Goal: Task Accomplishment & Management: Use online tool/utility

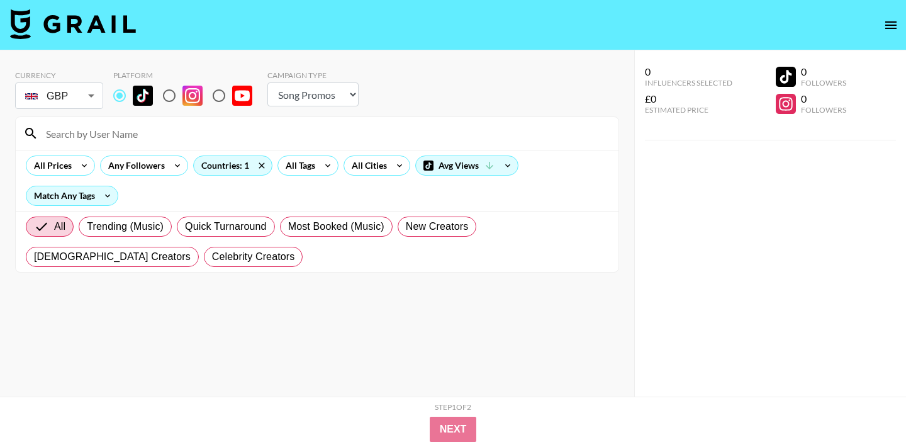
select select "Song"
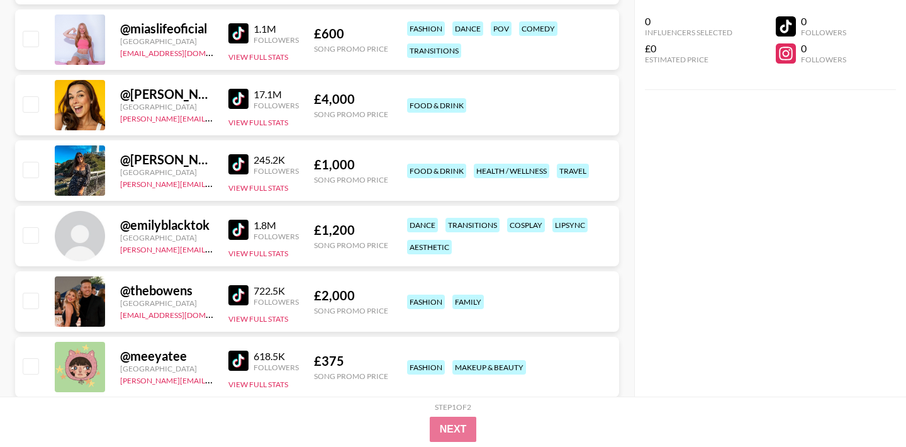
scroll to position [6844, 0]
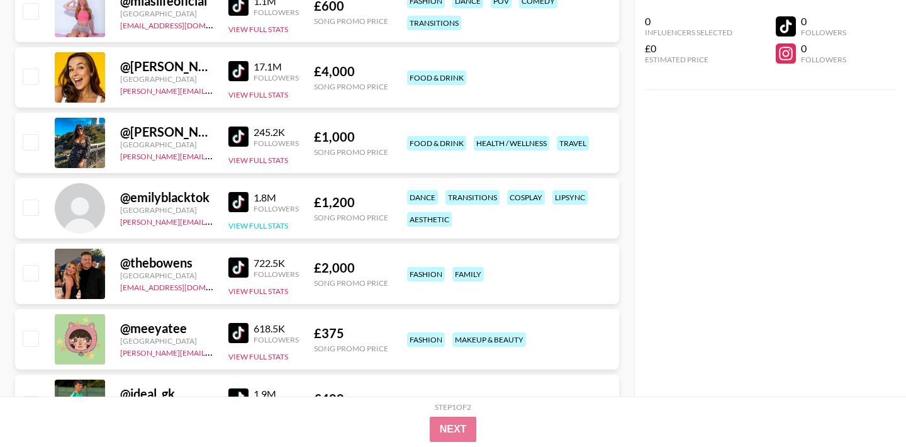
click at [254, 227] on button "View Full Stats" at bounding box center [258, 225] width 60 height 9
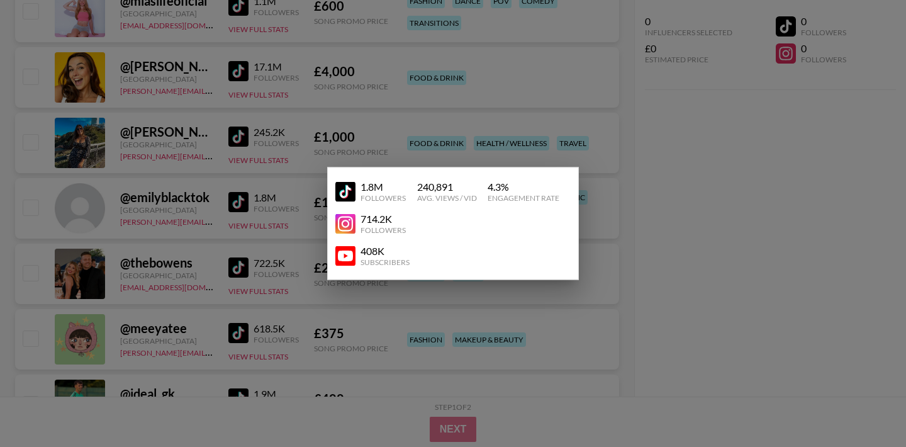
click at [347, 192] on img at bounding box center [345, 191] width 20 height 20
click at [659, 225] on div at bounding box center [453, 223] width 906 height 447
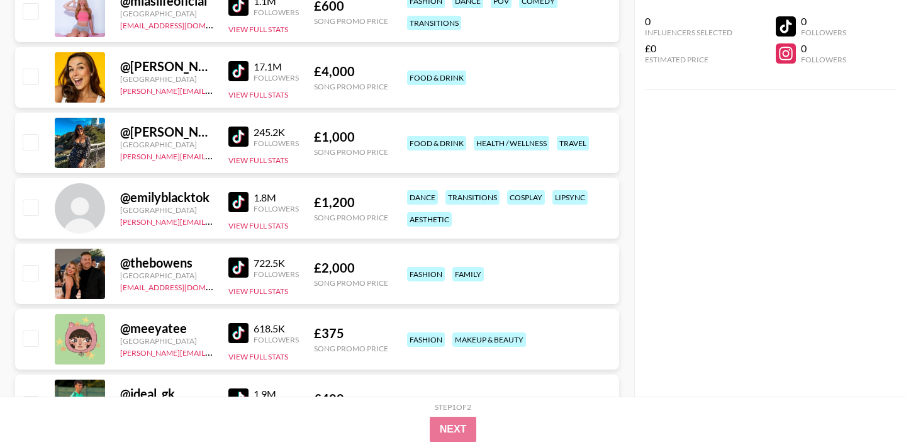
click at [241, 330] on img at bounding box center [238, 333] width 20 height 20
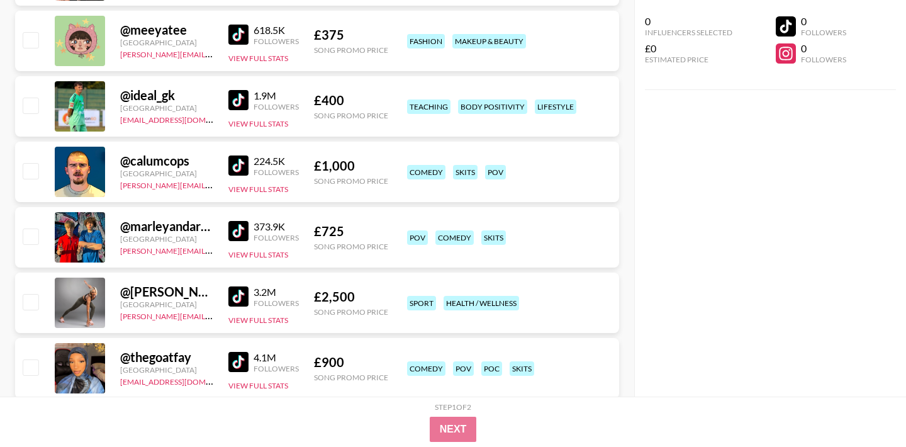
scroll to position [7143, 0]
click at [242, 233] on img at bounding box center [238, 230] width 20 height 20
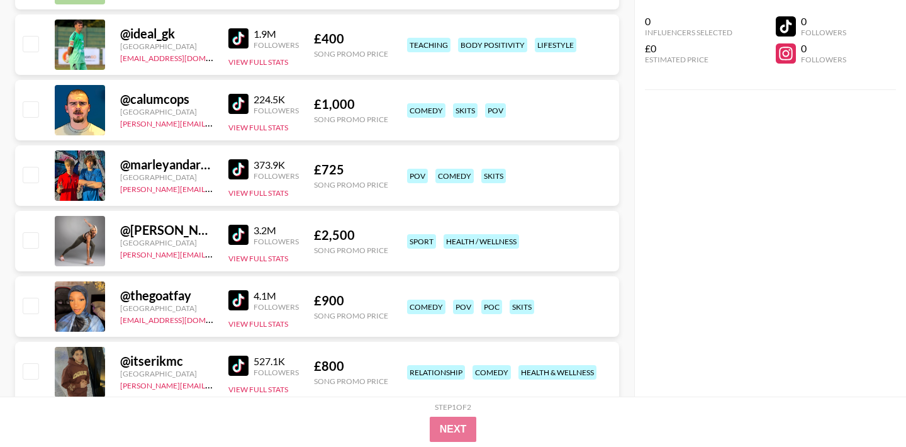
scroll to position [7205, 0]
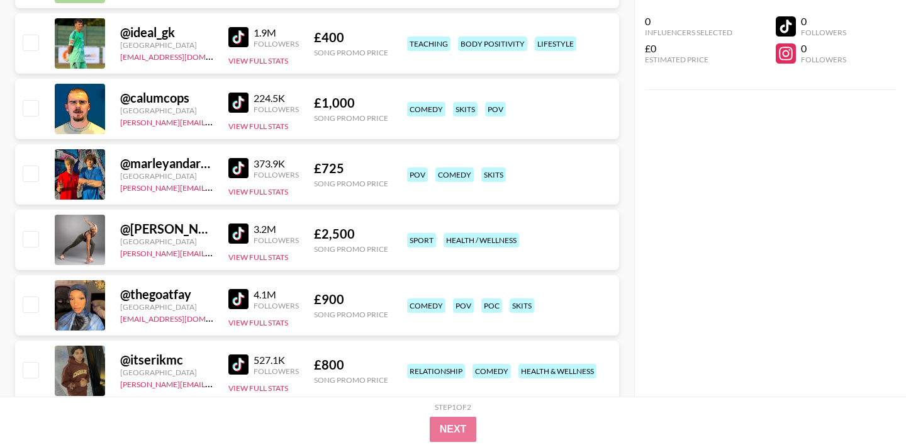
click at [231, 160] on img at bounding box center [238, 168] width 20 height 20
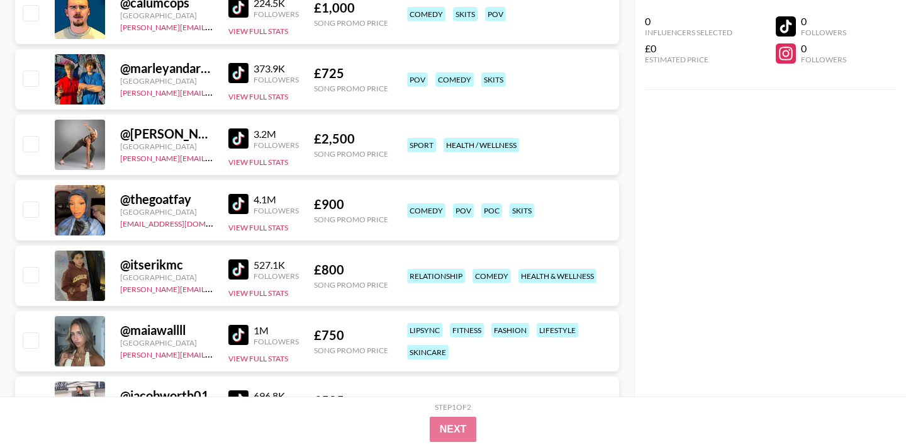
scroll to position [7304, 0]
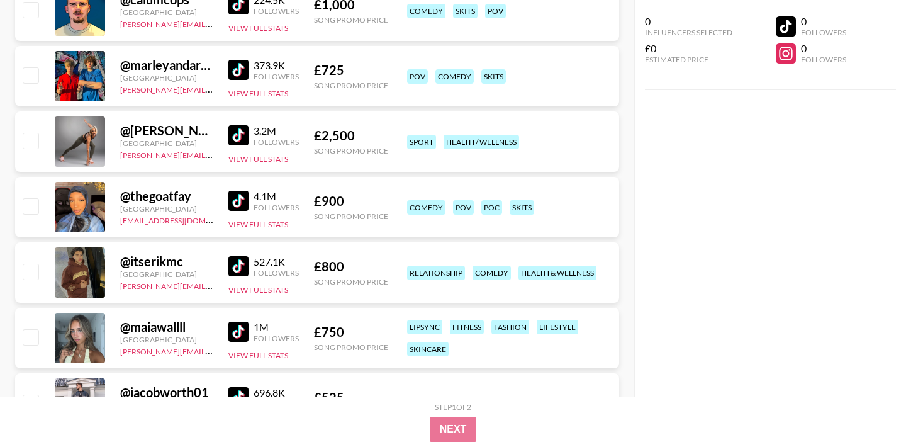
click at [238, 337] on img at bounding box center [238, 332] width 20 height 20
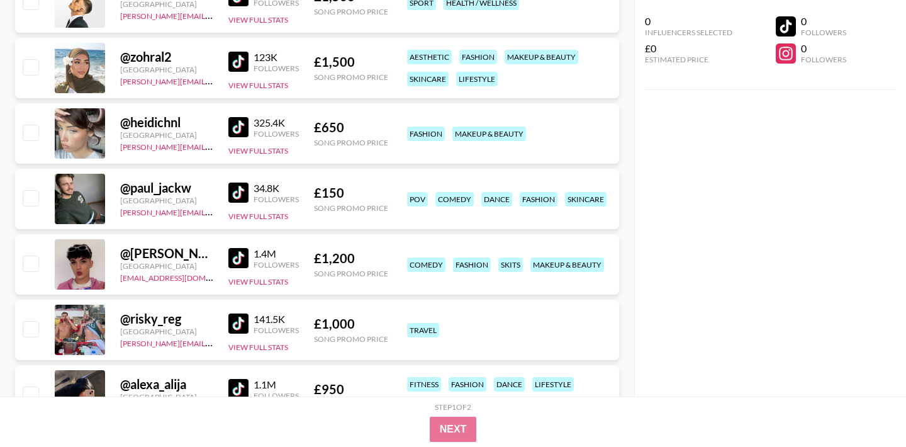
scroll to position [7912, 0]
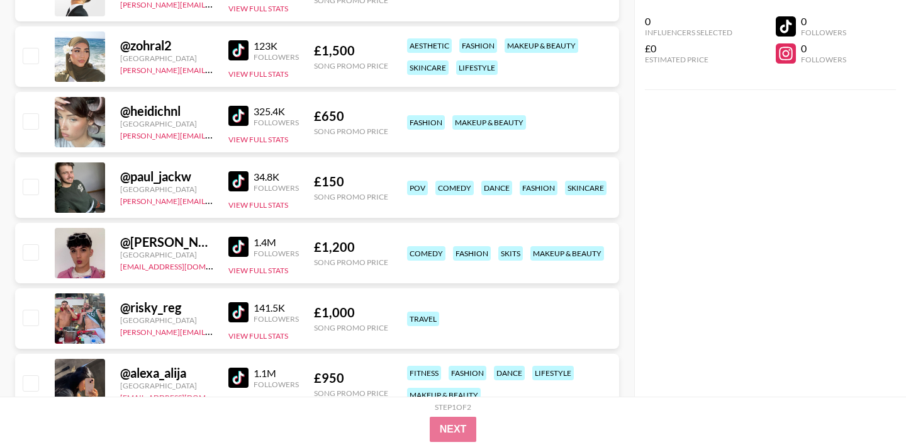
click at [233, 256] on img at bounding box center [238, 247] width 20 height 20
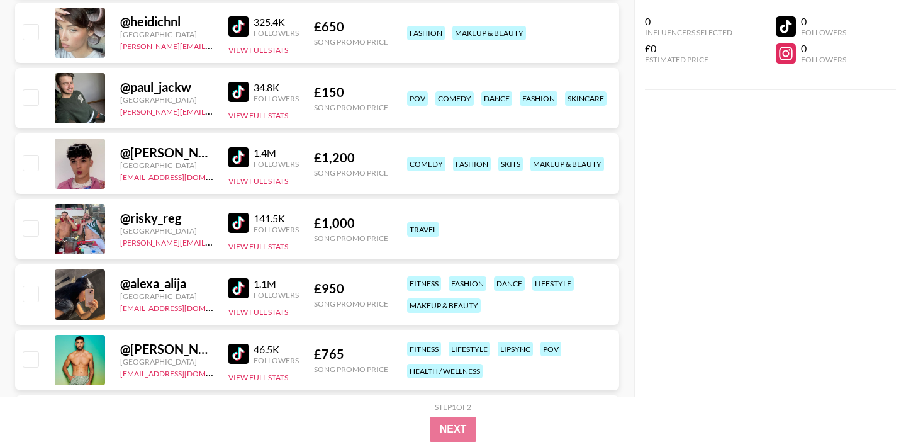
scroll to position [8002, 0]
click at [234, 283] on img at bounding box center [238, 287] width 20 height 20
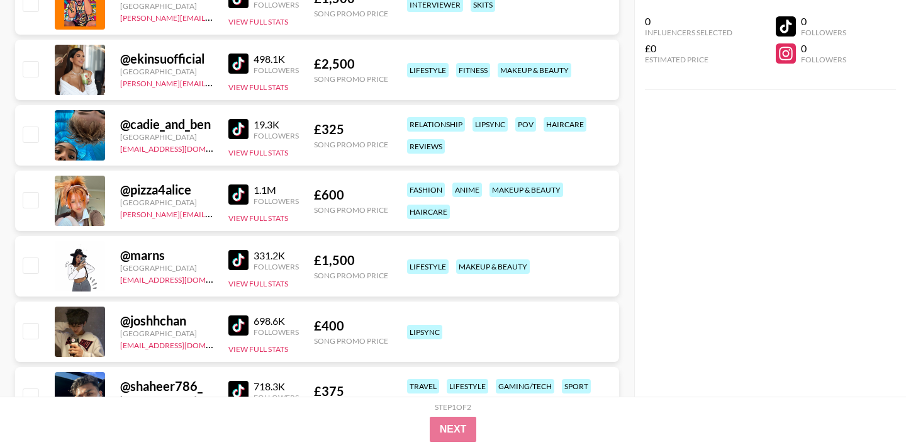
scroll to position [8443, 0]
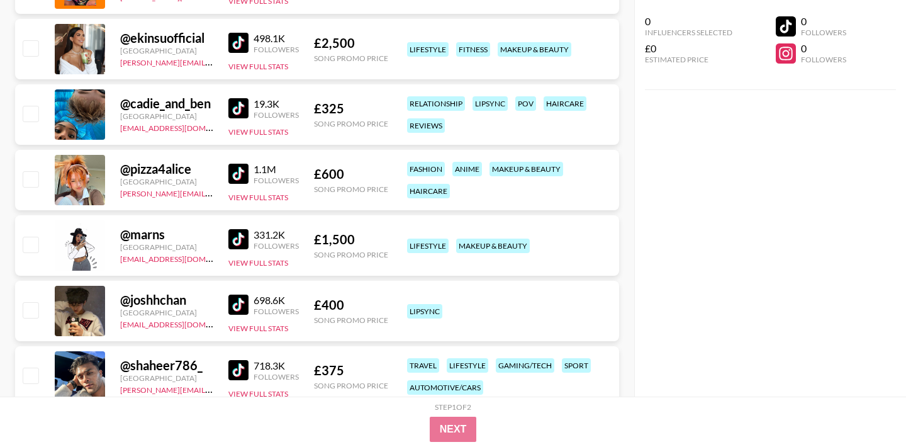
click at [240, 176] on img at bounding box center [238, 174] width 20 height 20
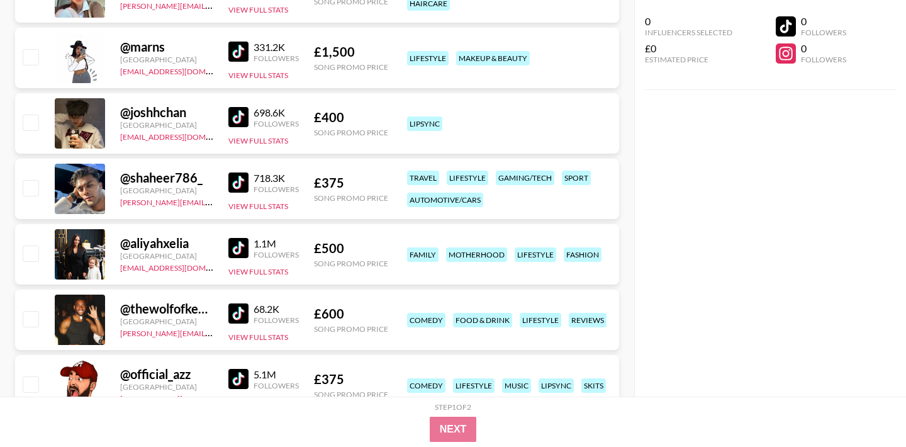
scroll to position [8642, 0]
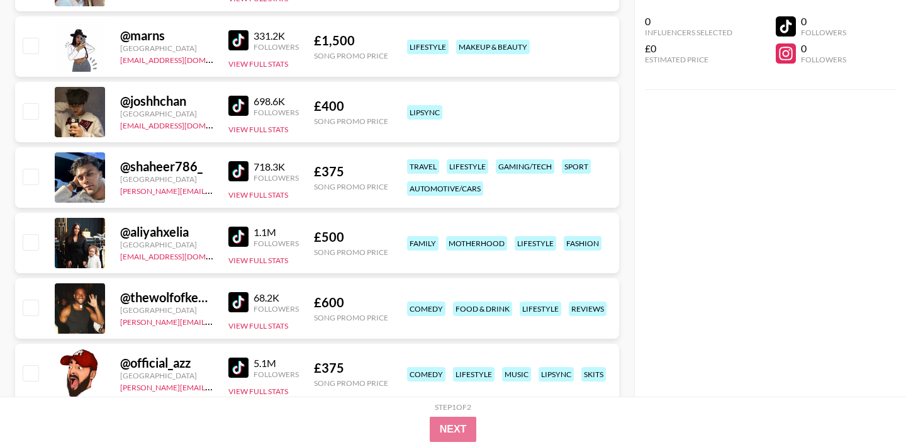
click at [242, 236] on img at bounding box center [238, 237] width 20 height 20
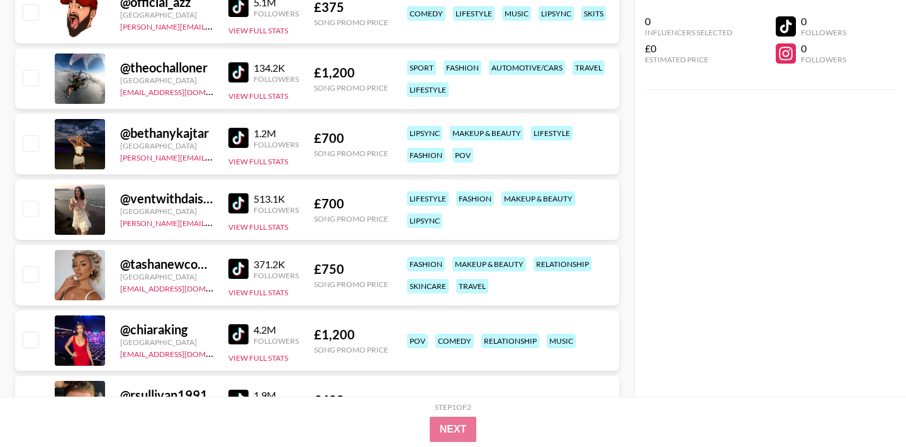
scroll to position [9014, 0]
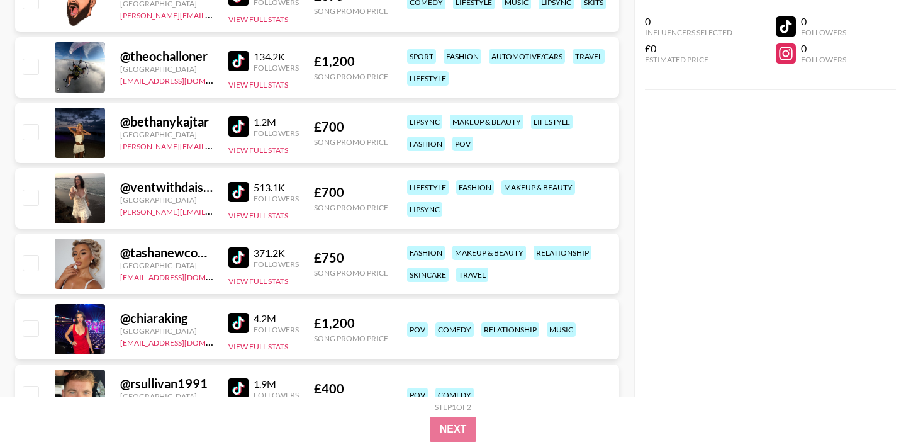
click at [237, 259] on img at bounding box center [238, 257] width 20 height 20
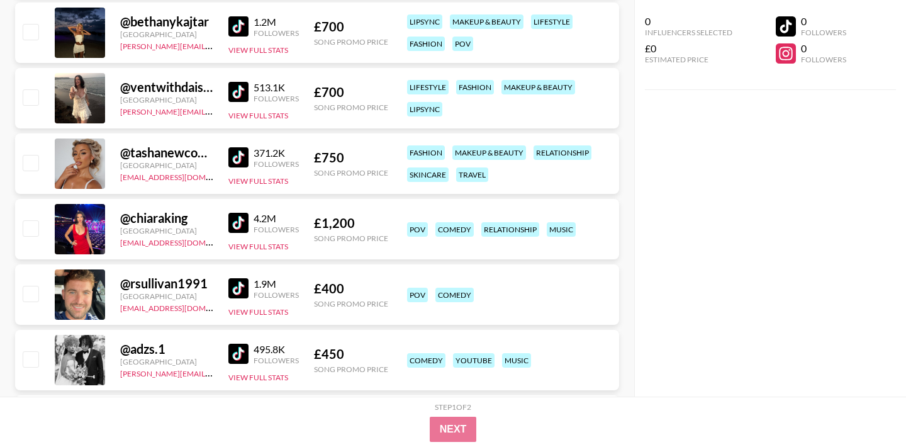
scroll to position [9114, 0]
click at [239, 223] on img at bounding box center [238, 222] width 20 height 20
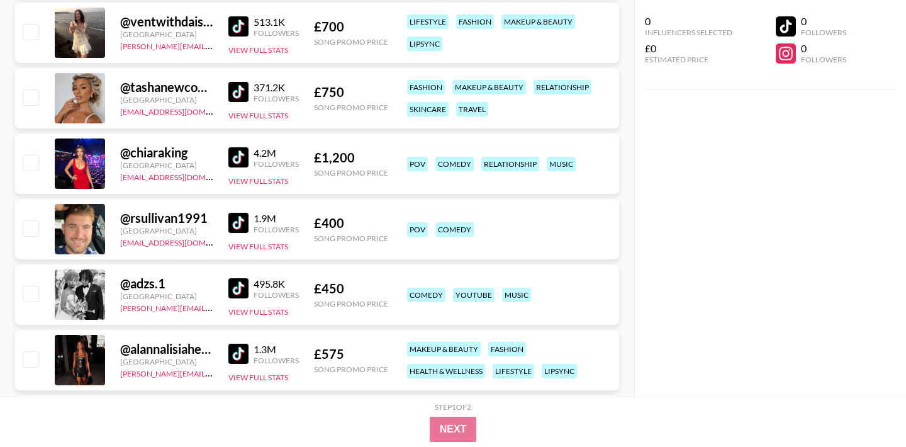
scroll to position [9180, 0]
click at [230, 354] on img at bounding box center [238, 353] width 20 height 20
click at [242, 344] on img at bounding box center [238, 353] width 20 height 20
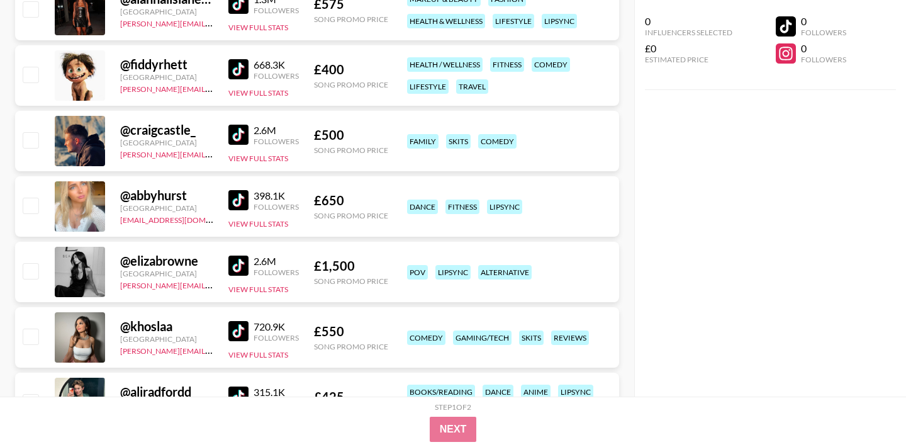
scroll to position [9530, 0]
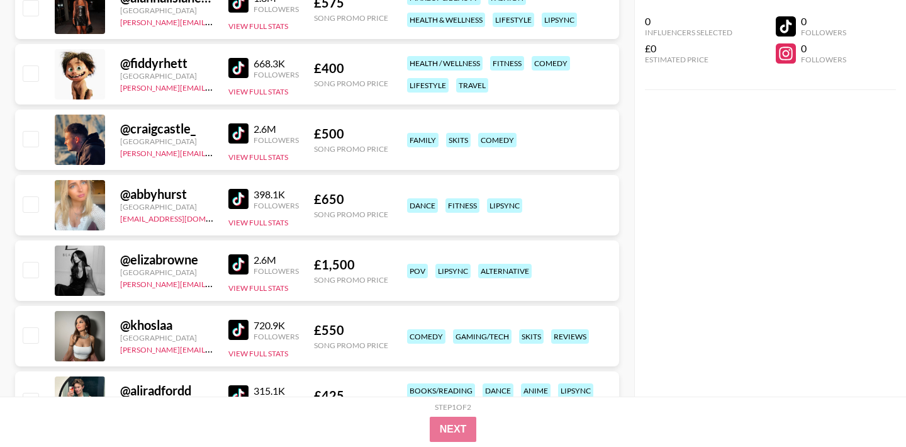
click at [244, 134] on img at bounding box center [238, 133] width 20 height 20
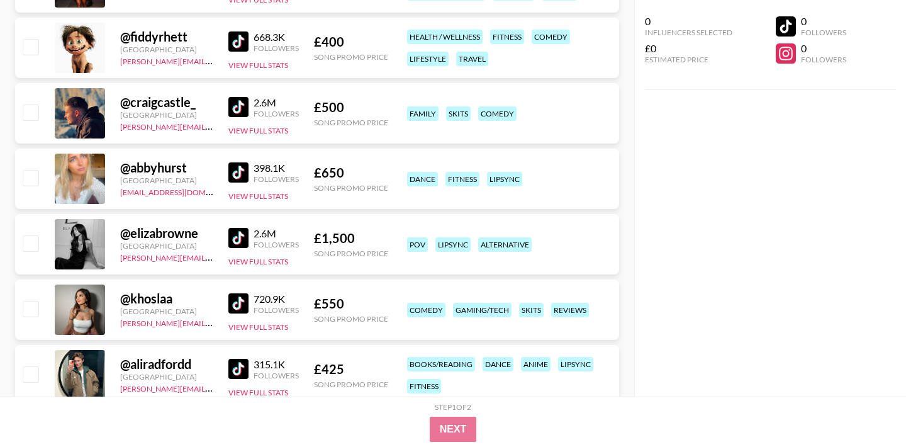
scroll to position [9564, 0]
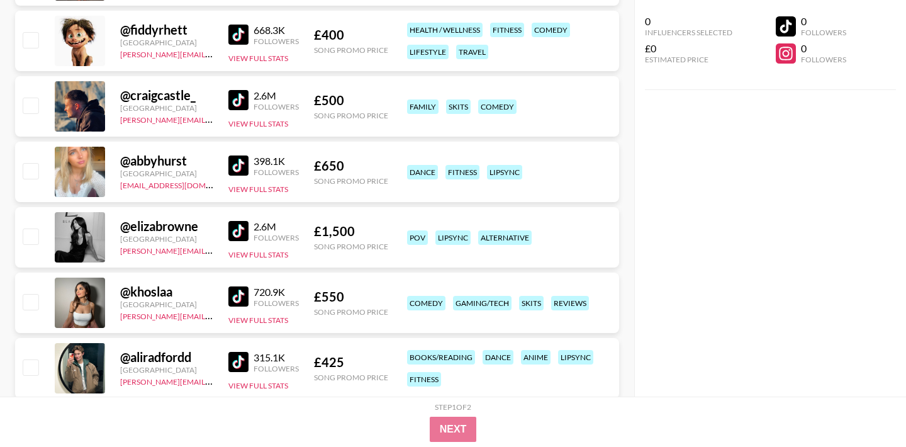
click at [244, 297] on img at bounding box center [238, 296] width 20 height 20
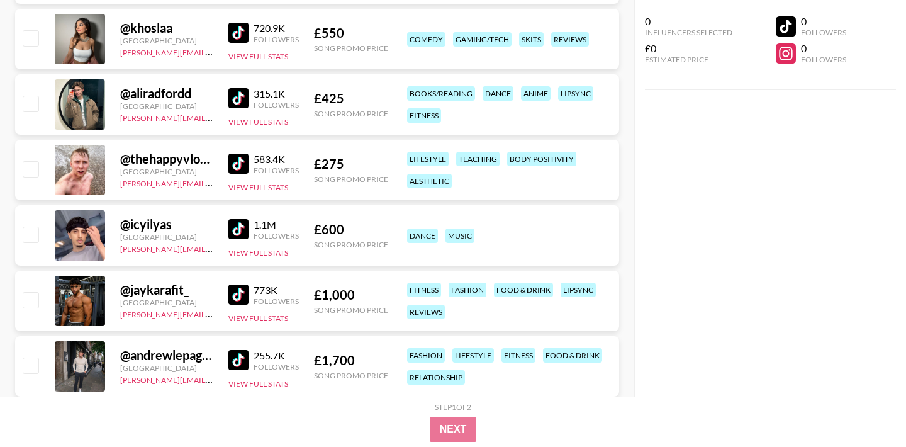
scroll to position [9830, 0]
